Goal: Find specific page/section: Find specific page/section

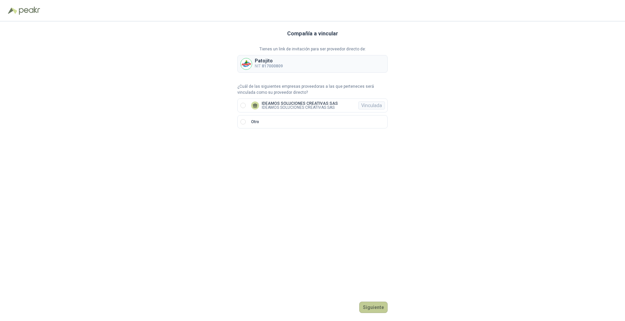
click at [386, 309] on button "Siguiente" at bounding box center [373, 307] width 28 height 11
click at [379, 309] on button "Ingresar" at bounding box center [374, 307] width 26 height 11
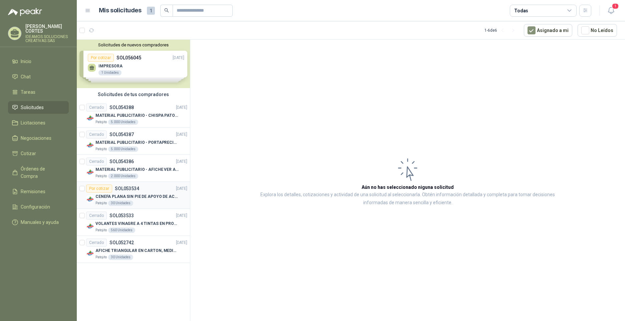
click at [99, 190] on div "Por cotizar" at bounding box center [99, 189] width 26 height 8
